Goal: Navigation & Orientation: Find specific page/section

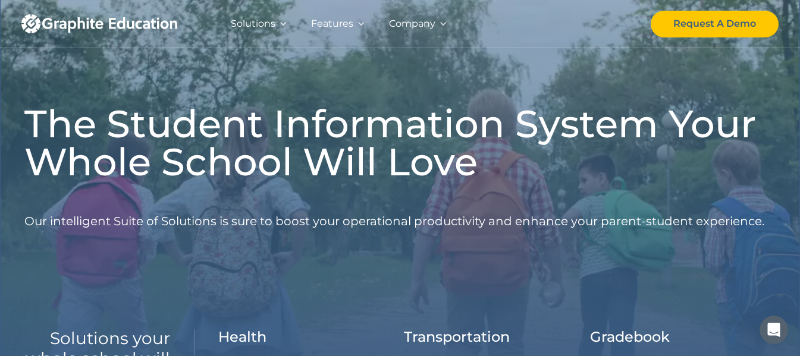
click at [357, 18] on div "Features" at bounding box center [338, 24] width 78 height 48
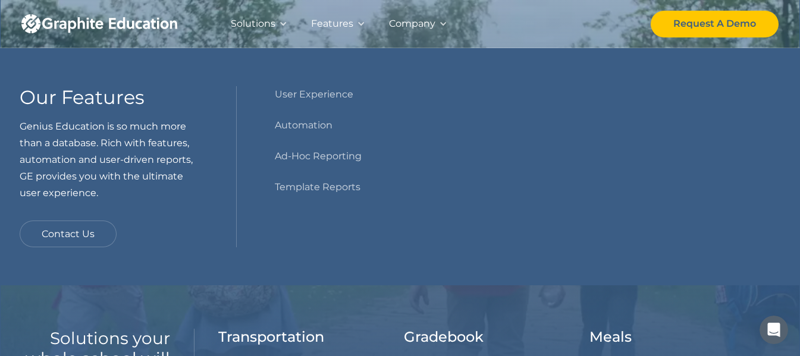
scroll to position [238, 0]
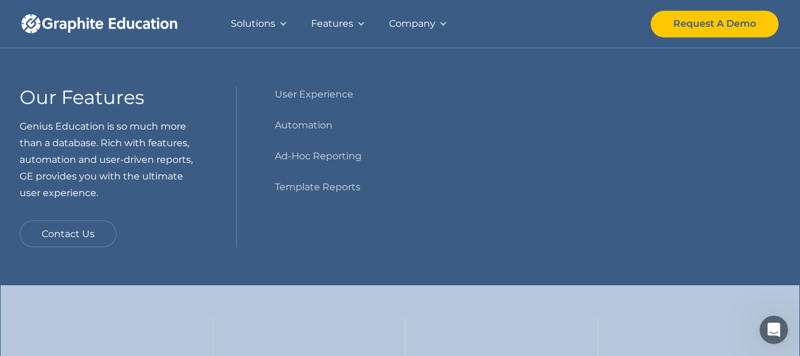
click at [232, 288] on div "145,000,000 + Processed Annually 43 + Prestigious Institutions 14 k+ Active Use…" at bounding box center [399, 339] width 751 height 121
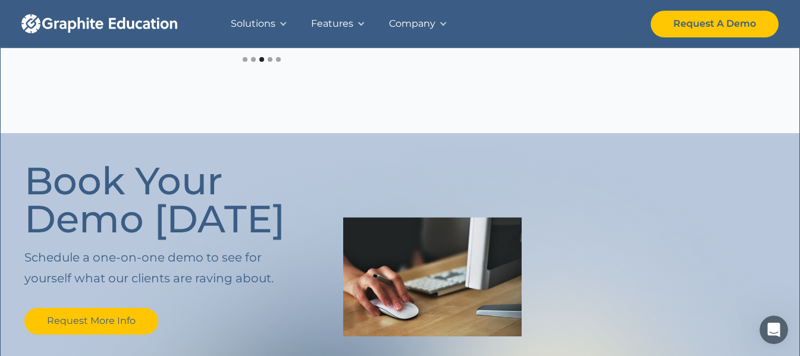
scroll to position [913, 0]
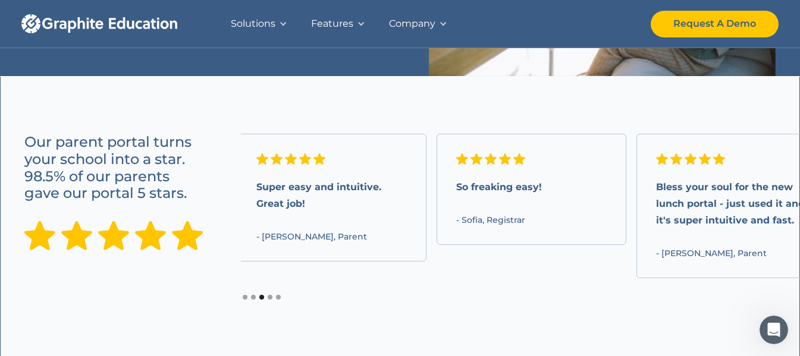
click at [341, 28] on div "Features" at bounding box center [332, 23] width 42 height 17
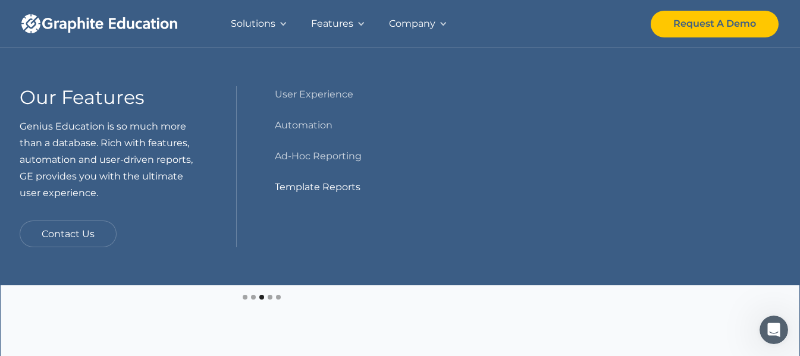
click at [322, 184] on link "Template Reports" at bounding box center [318, 187] width 86 height 17
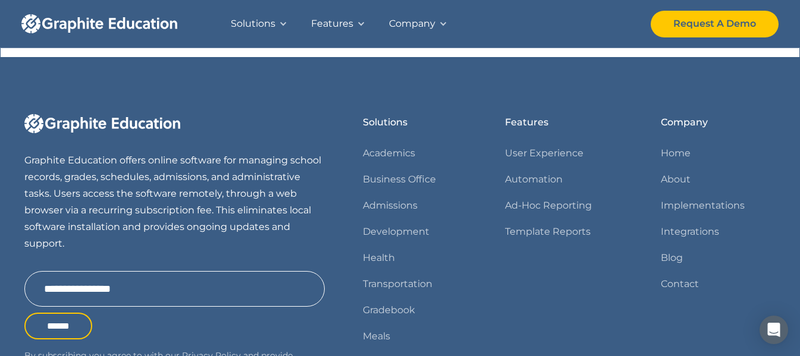
scroll to position [1121, 0]
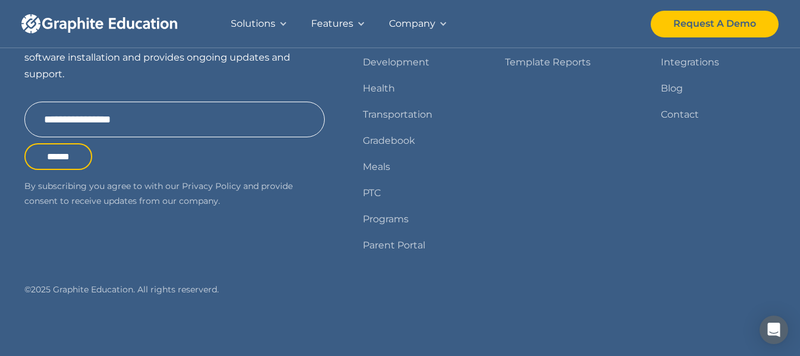
click at [430, 29] on div "Company" at bounding box center [412, 23] width 46 height 17
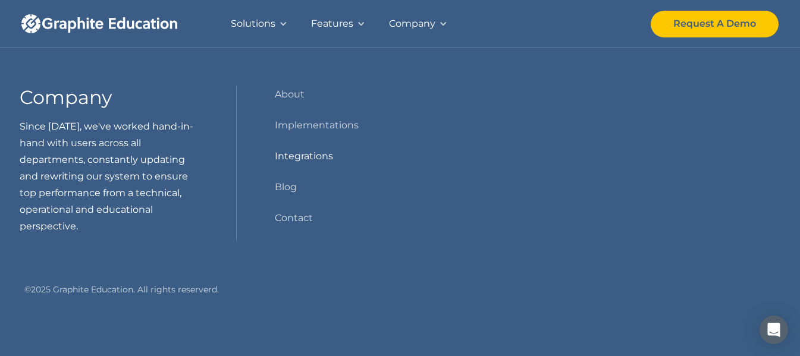
click at [330, 156] on link "Integrations" at bounding box center [304, 156] width 58 height 17
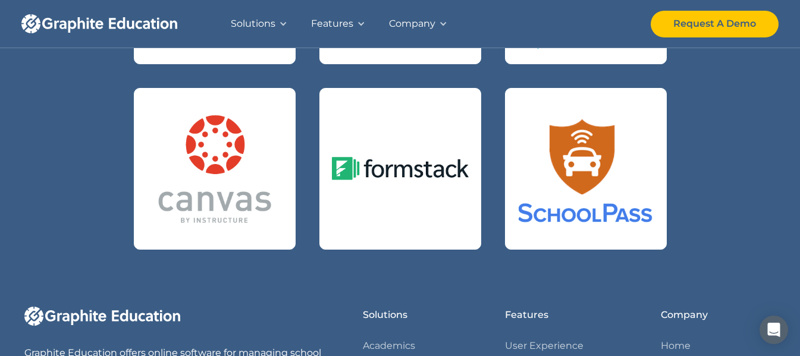
scroll to position [892, 0]
